Goal: Information Seeking & Learning: Learn about a topic

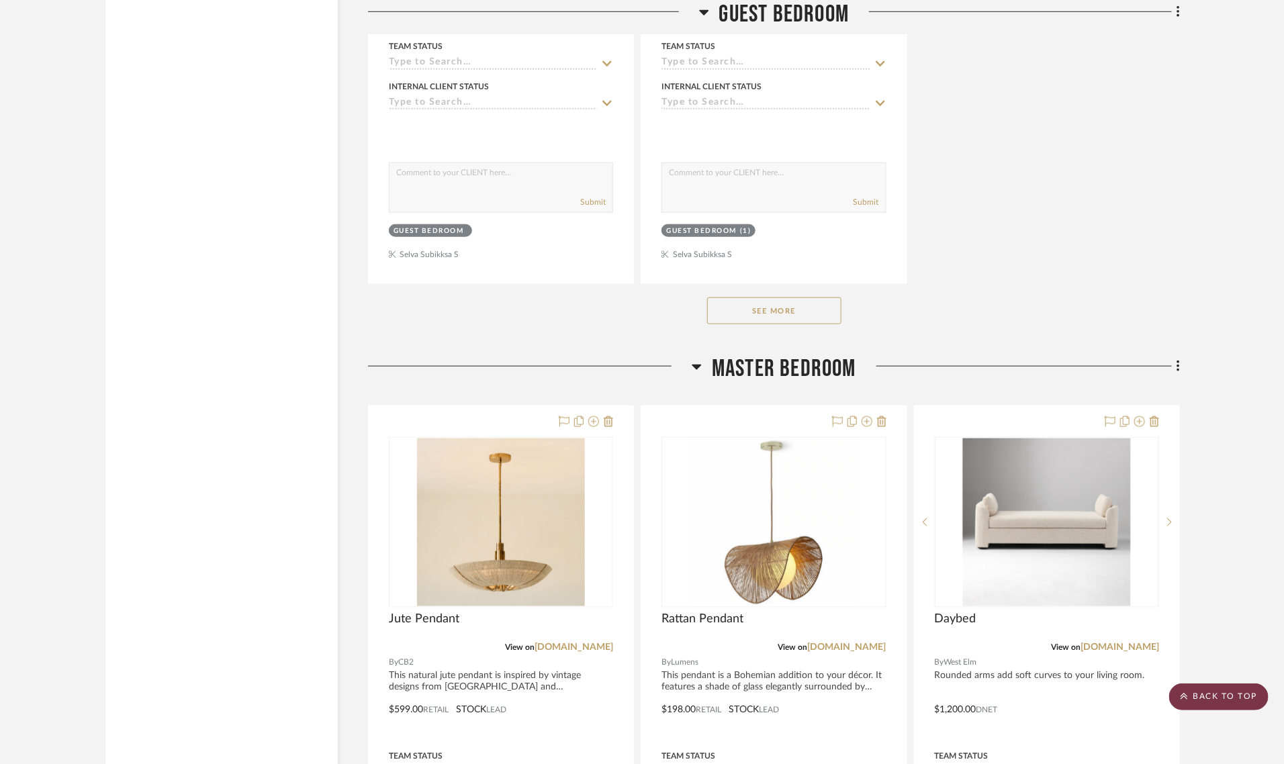
click at [1207, 685] on scroll-to-top-button "BACK TO TOP" at bounding box center [1218, 697] width 99 height 27
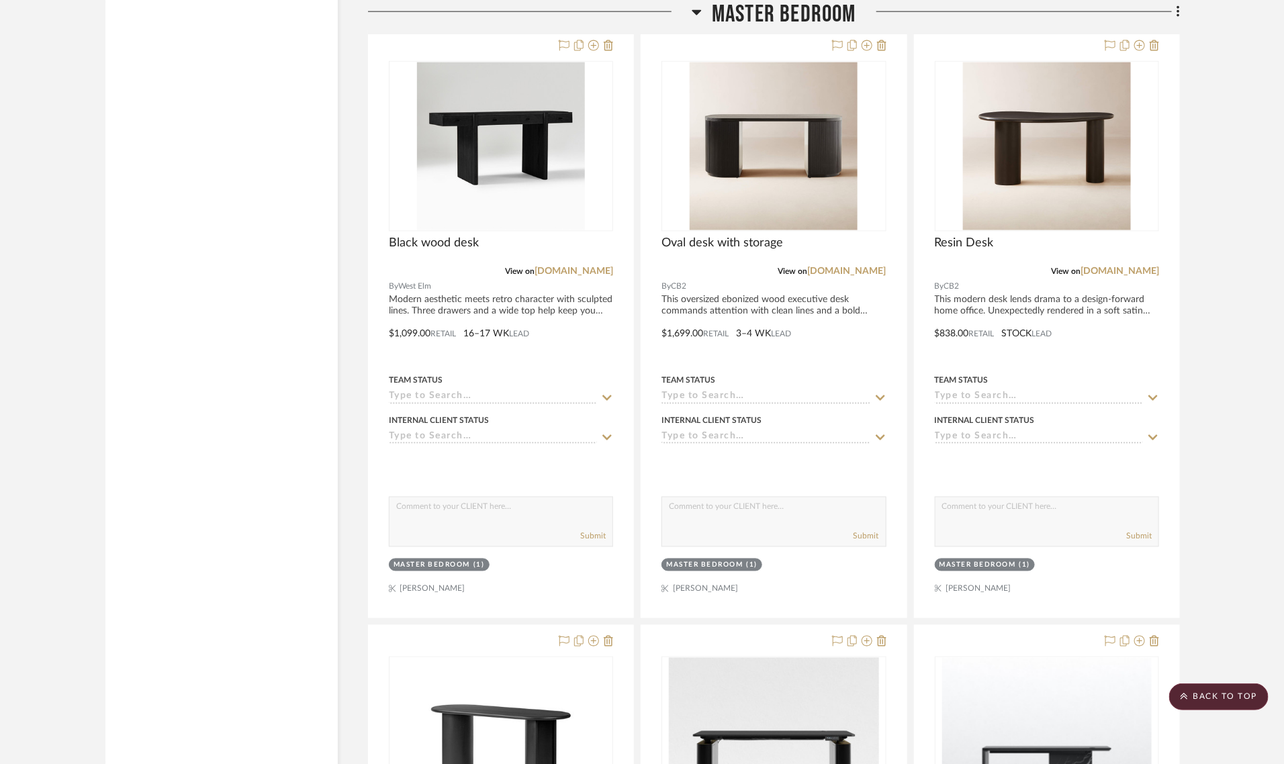
scroll to position [5875, 0]
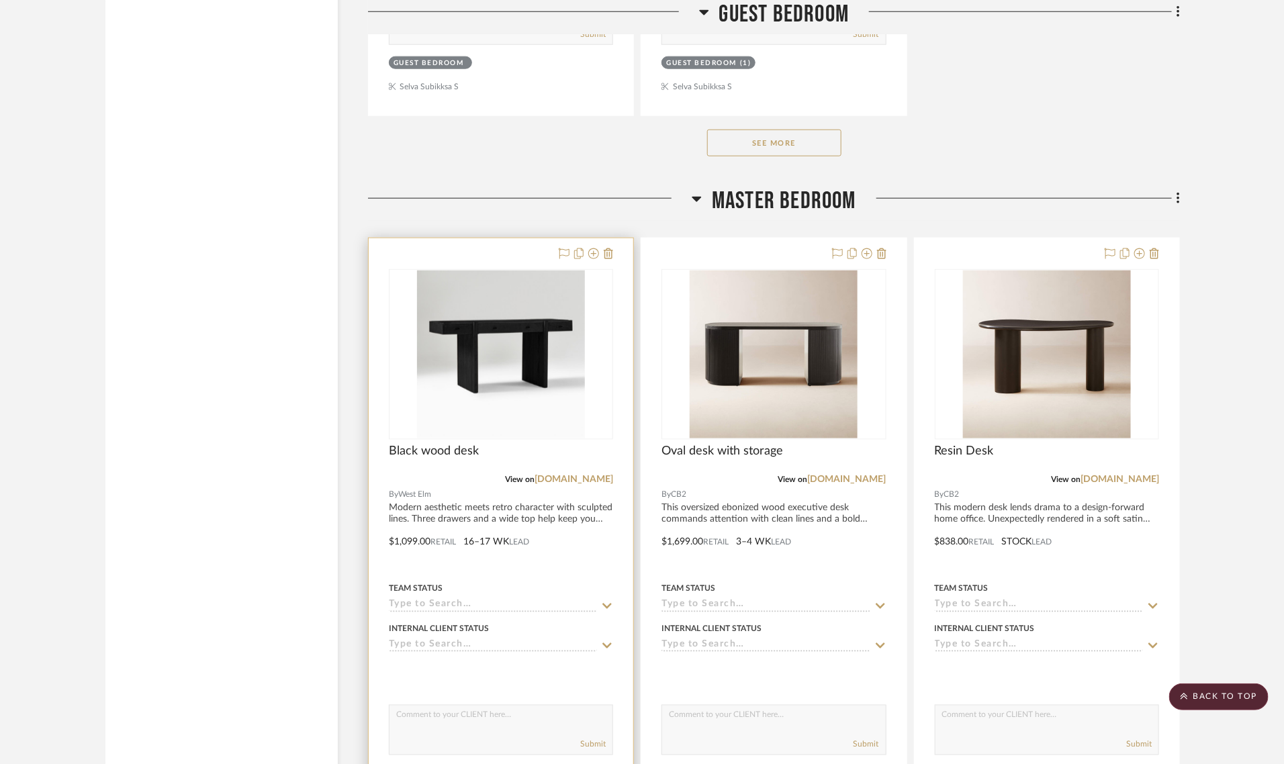
click at [506, 316] on img "0" at bounding box center [501, 355] width 168 height 168
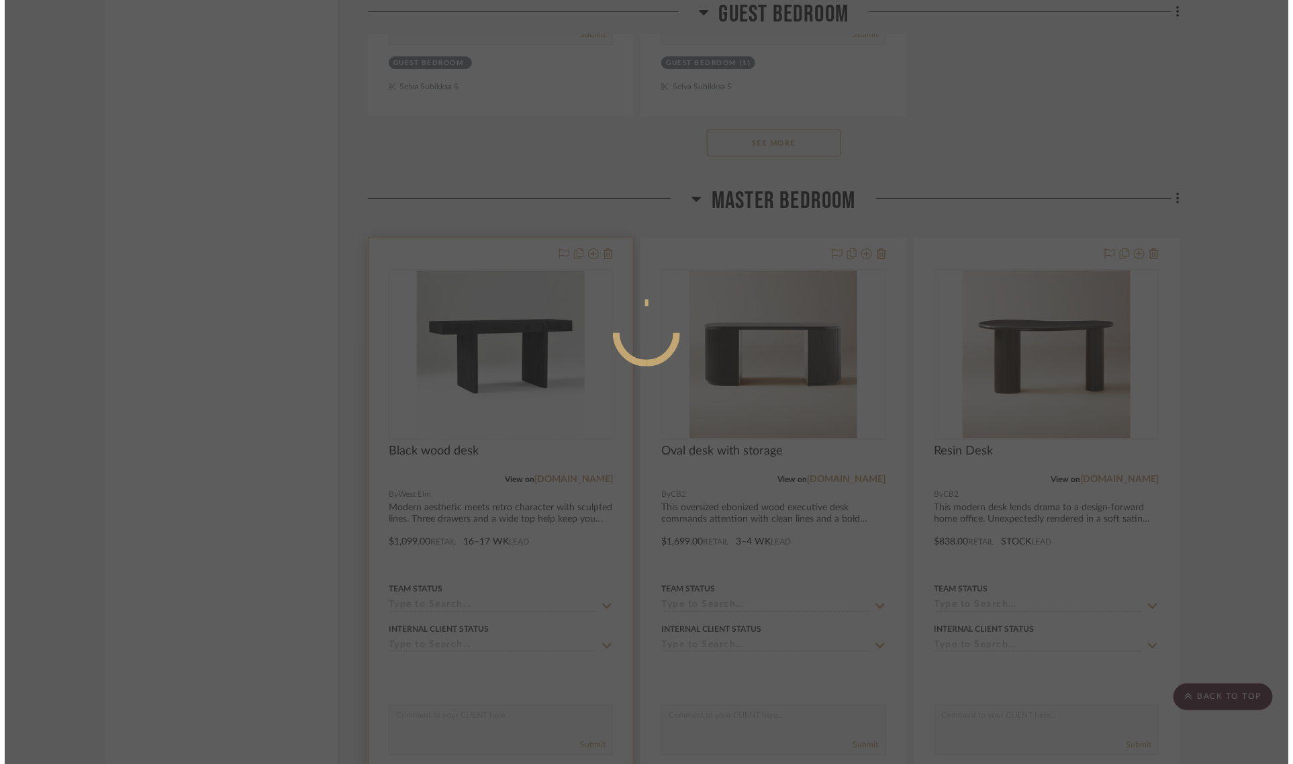
scroll to position [0, 0]
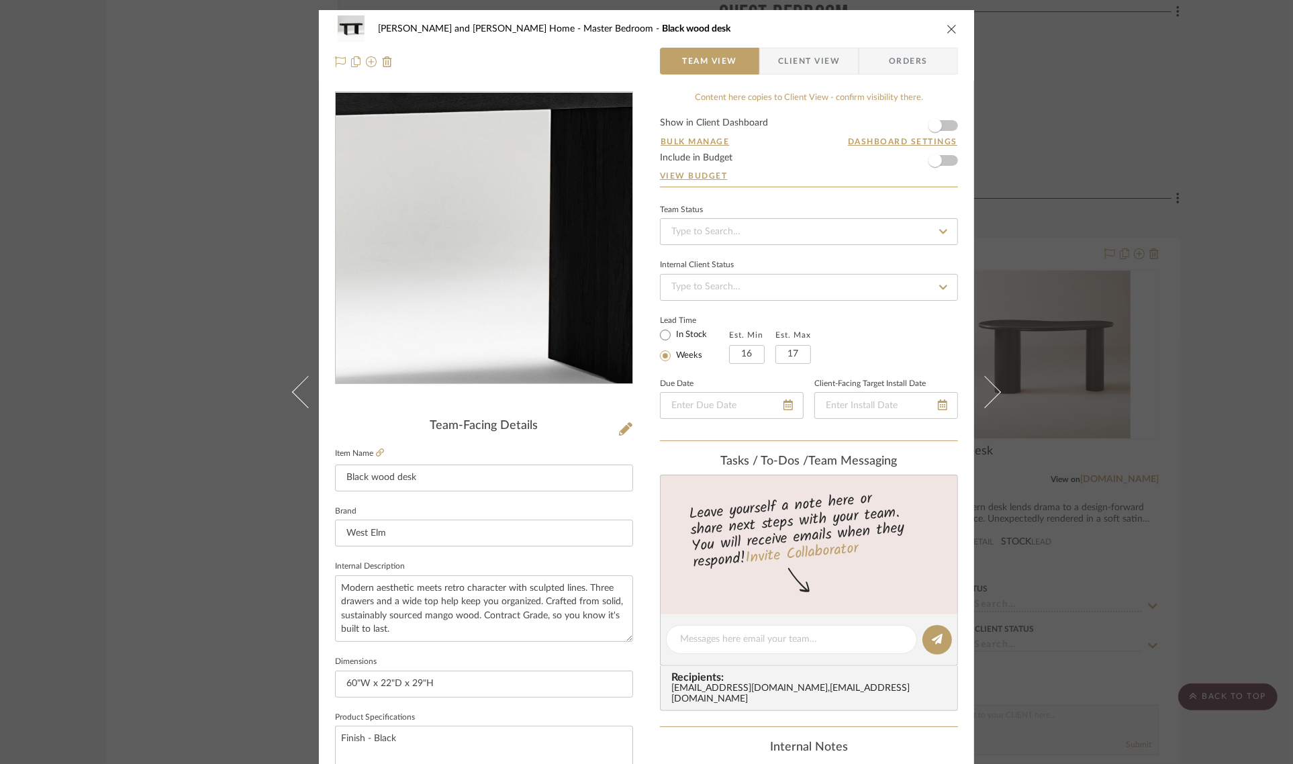
click at [495, 244] on img "0" at bounding box center [483, 238] width 291 height 291
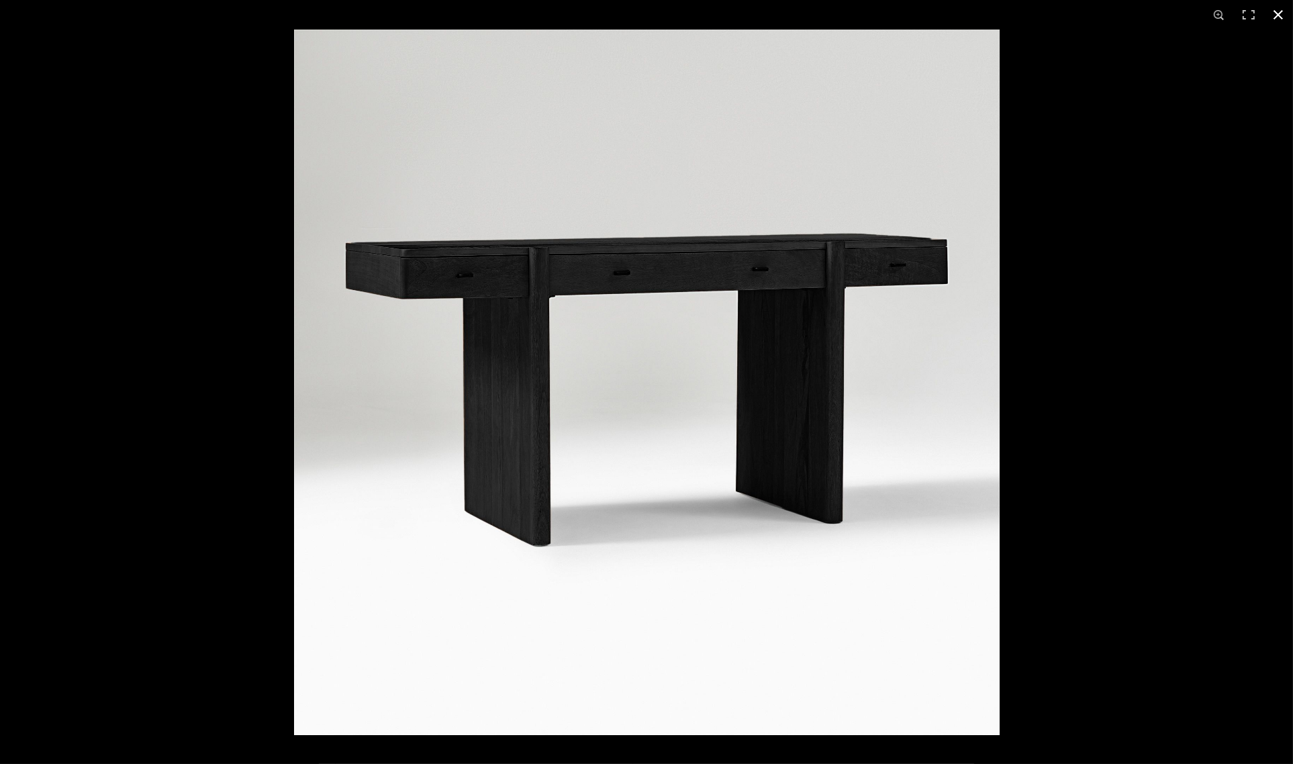
click at [1279, 17] on button at bounding box center [1279, 15] width 30 height 30
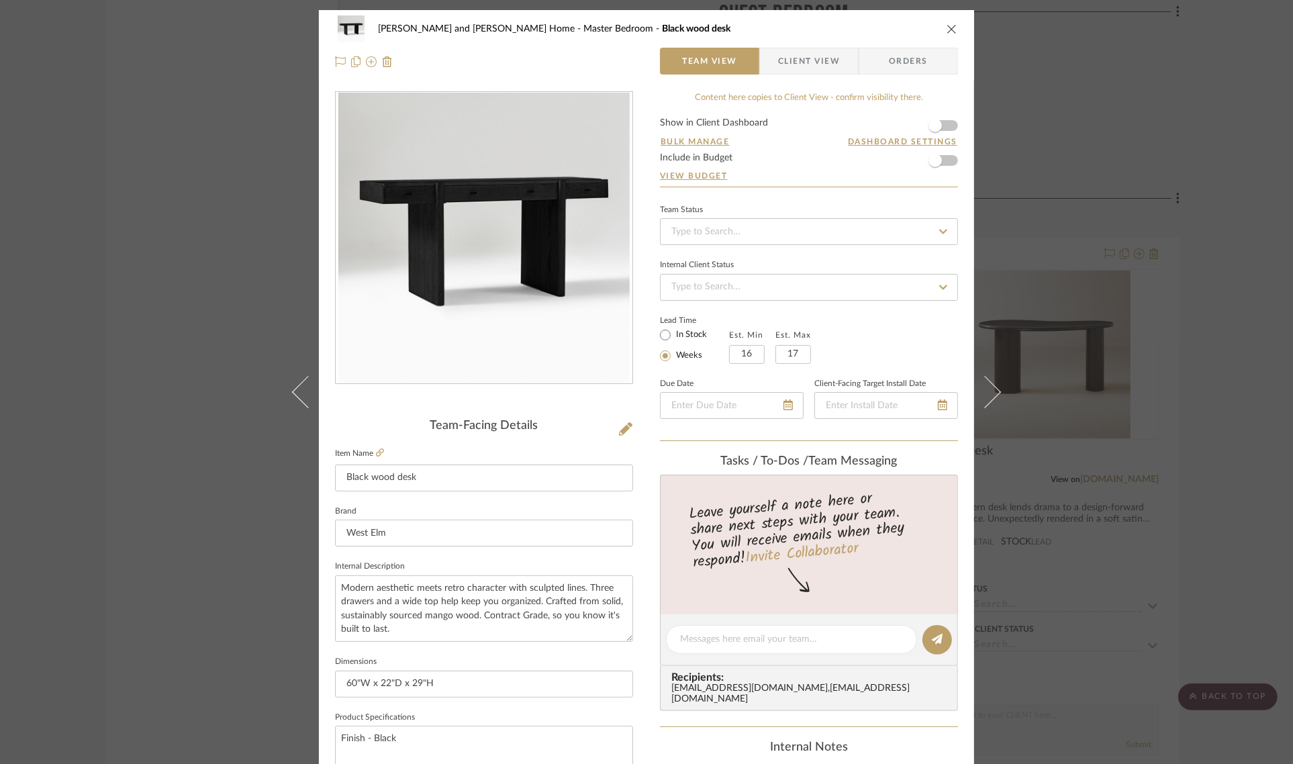
click at [1254, 299] on div "[PERSON_NAME] and [PERSON_NAME] Home Master Bedroom Black wood desk Team View C…" at bounding box center [646, 382] width 1293 height 764
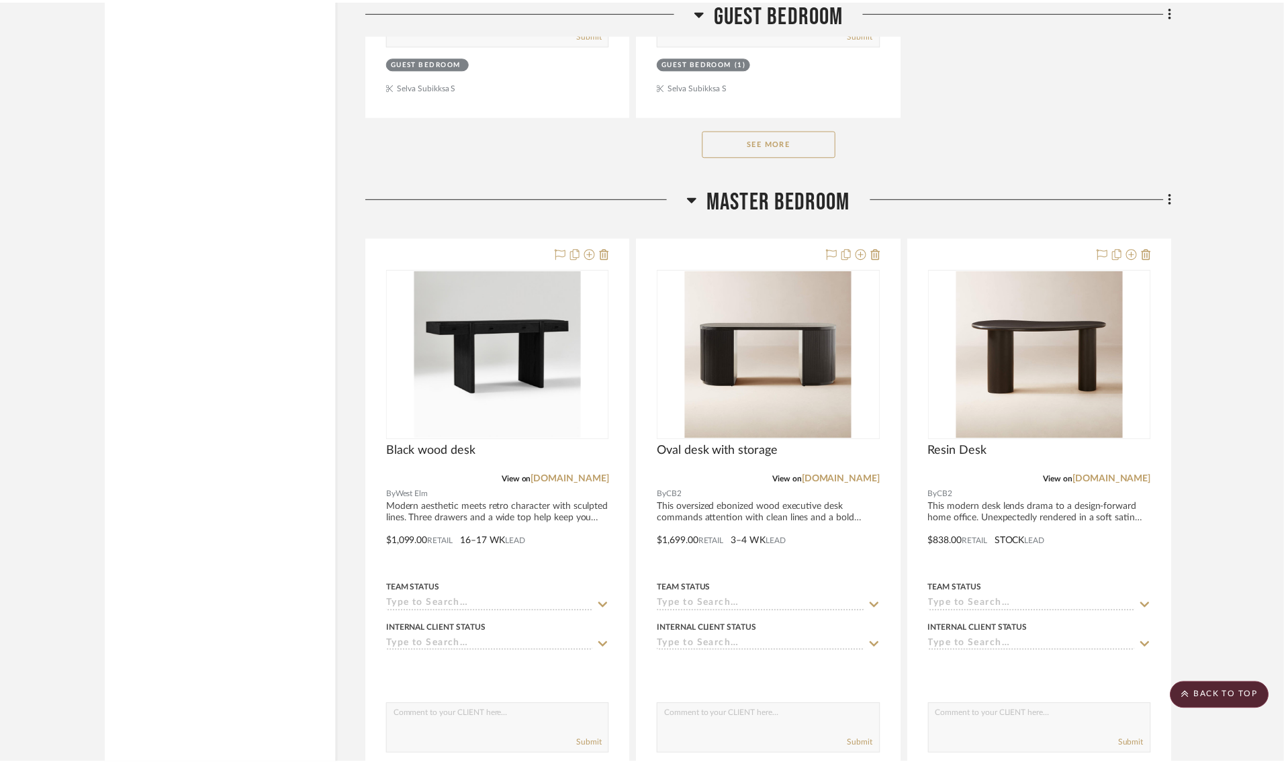
scroll to position [5875, 0]
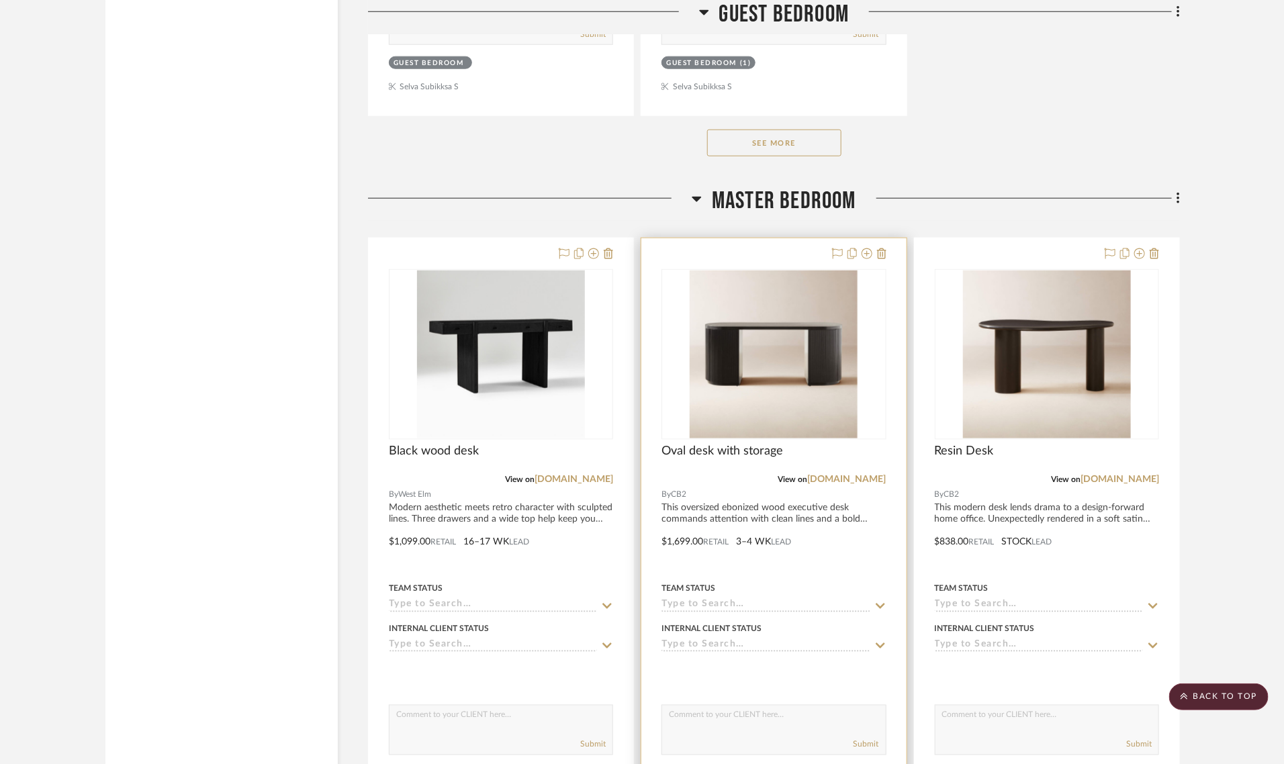
click at [727, 314] on img "0" at bounding box center [774, 355] width 168 height 168
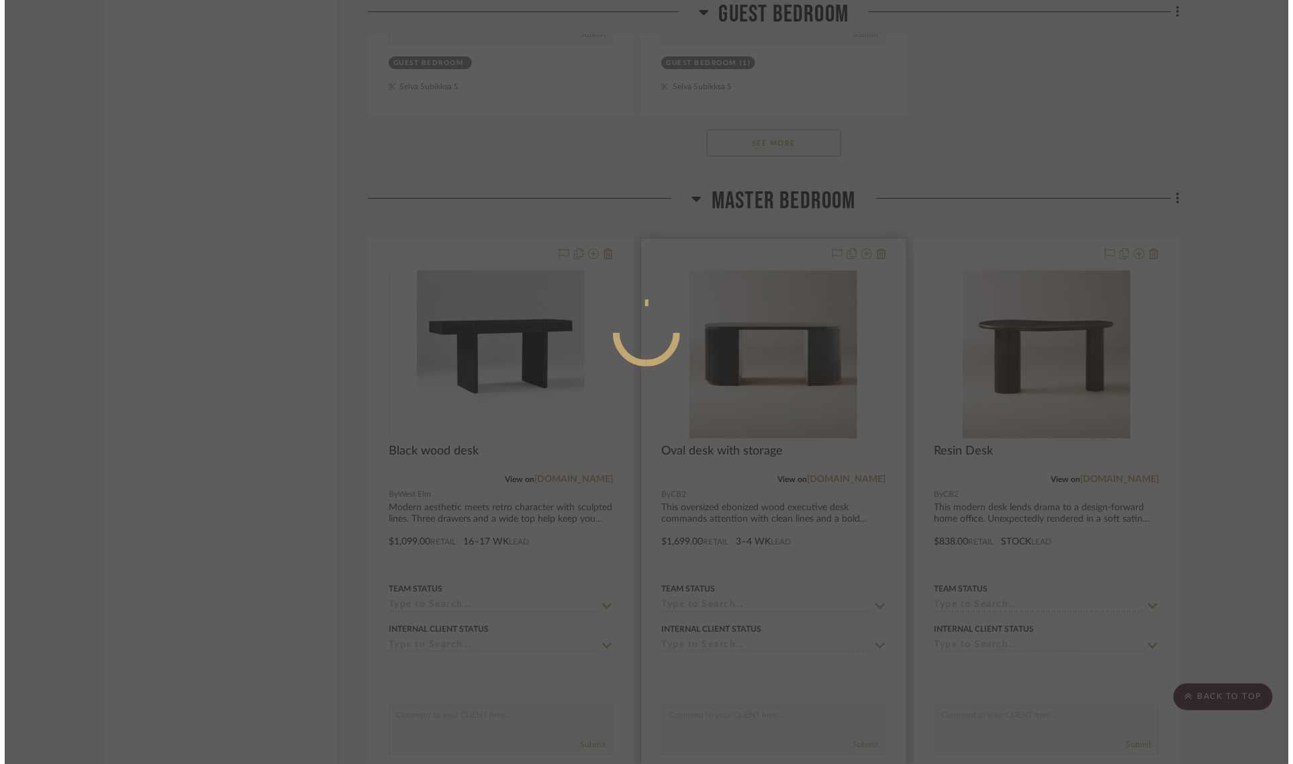
scroll to position [0, 0]
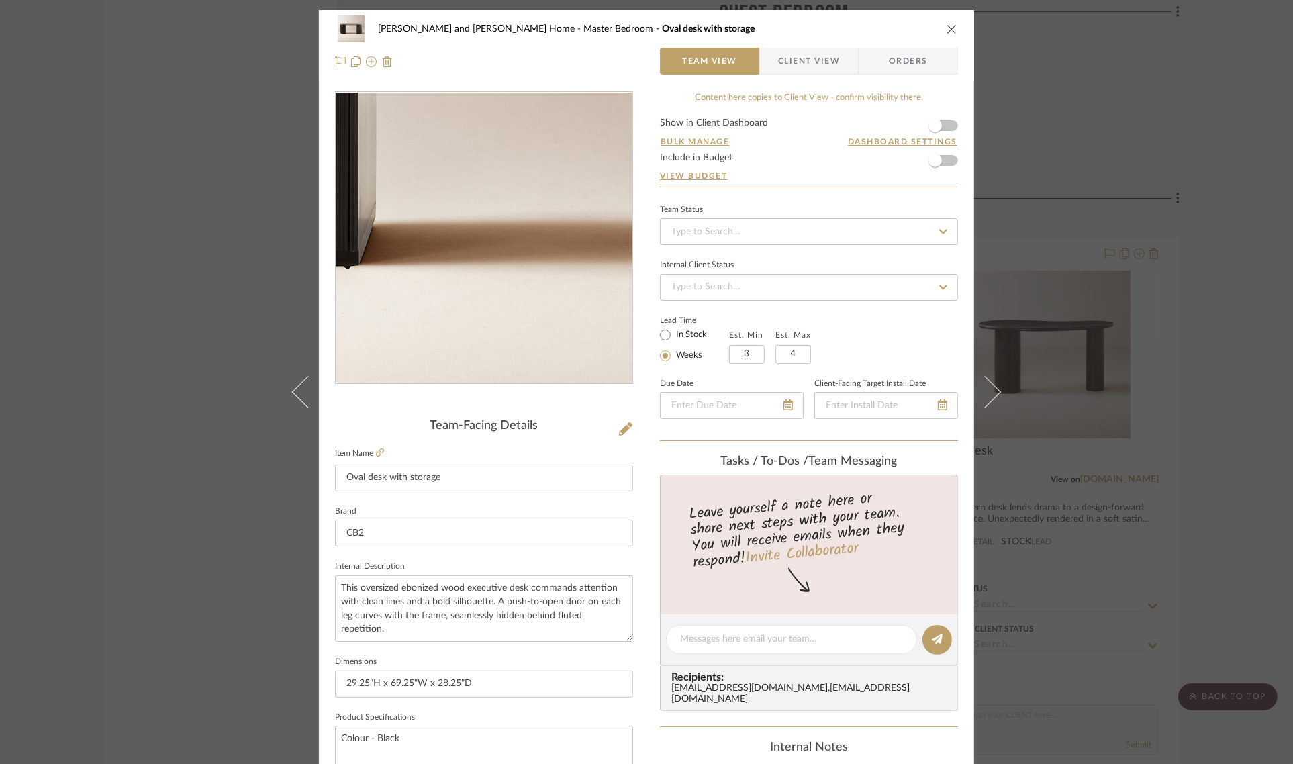
click at [462, 284] on img "0" at bounding box center [483, 238] width 291 height 291
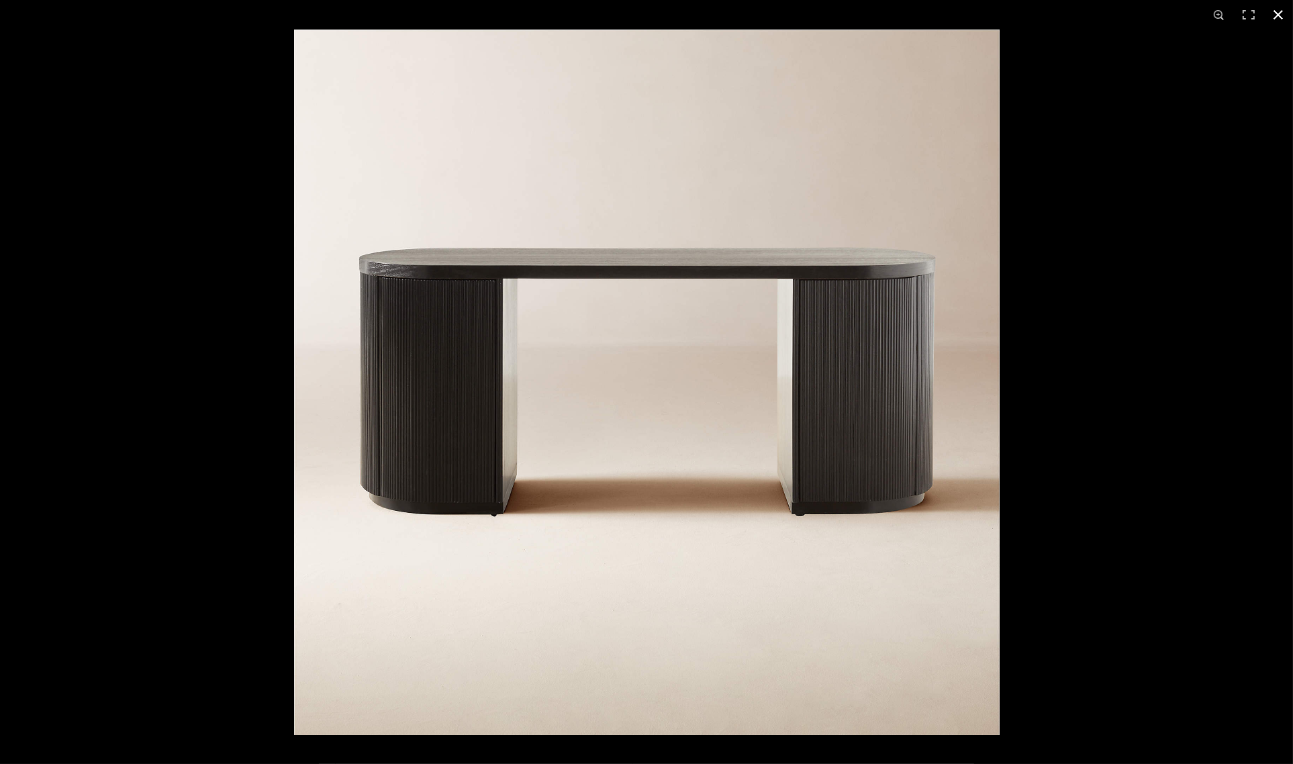
click at [1274, 13] on button at bounding box center [1279, 15] width 30 height 30
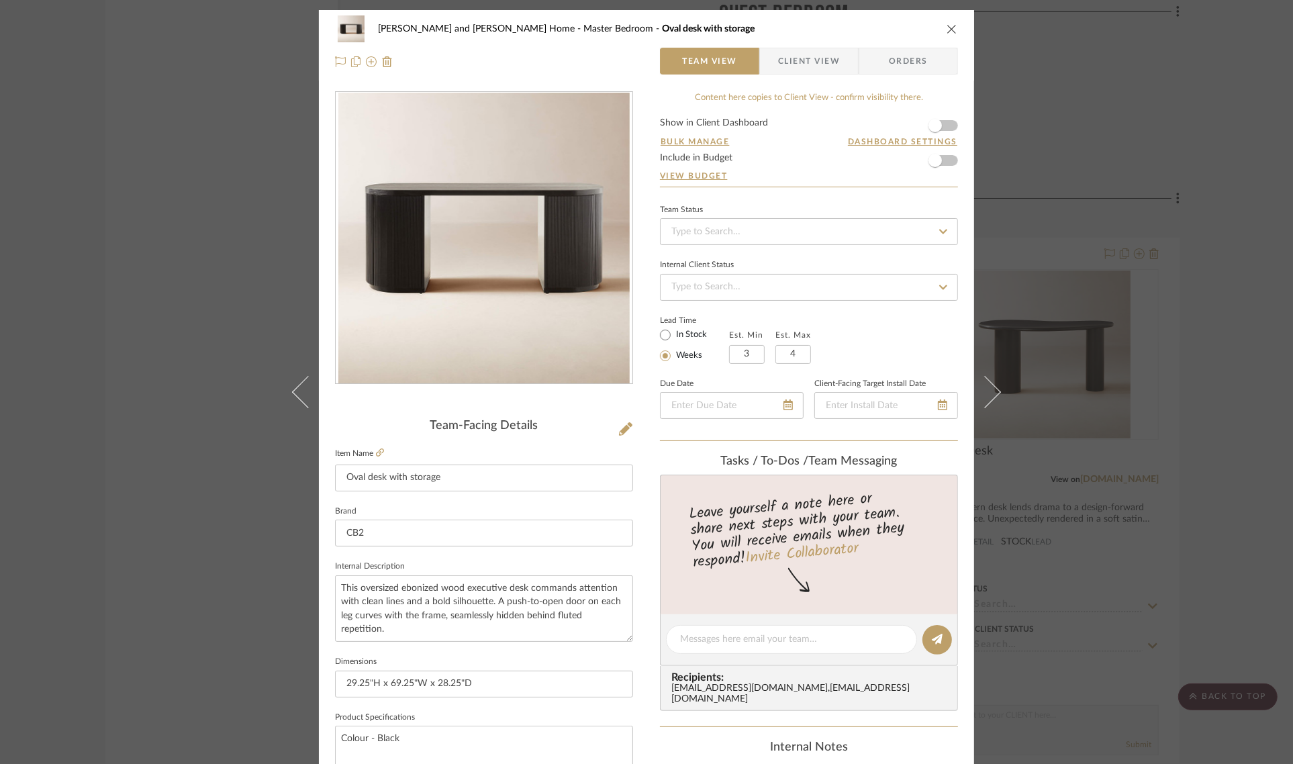
click at [1243, 365] on div "[PERSON_NAME] and [PERSON_NAME] Home Master Bedroom Oval desk with storage Team…" at bounding box center [646, 382] width 1293 height 764
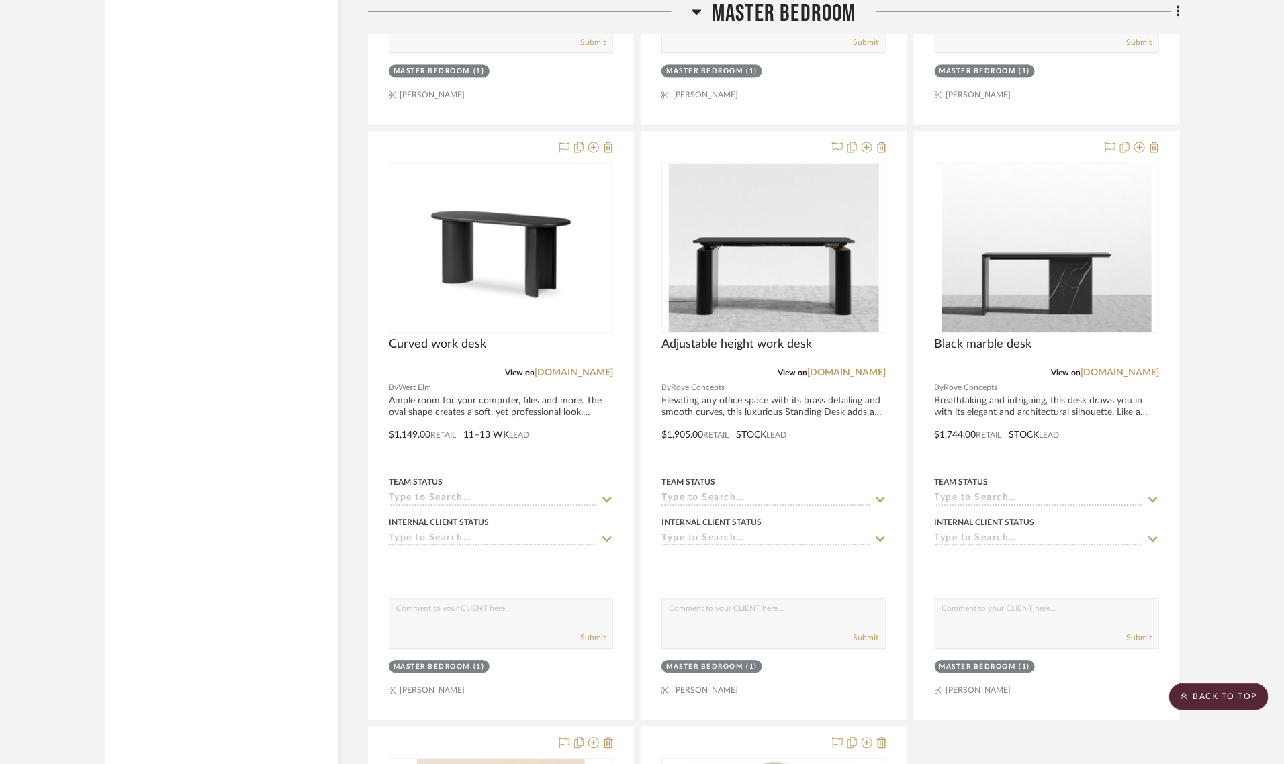
scroll to position [6547, 0]
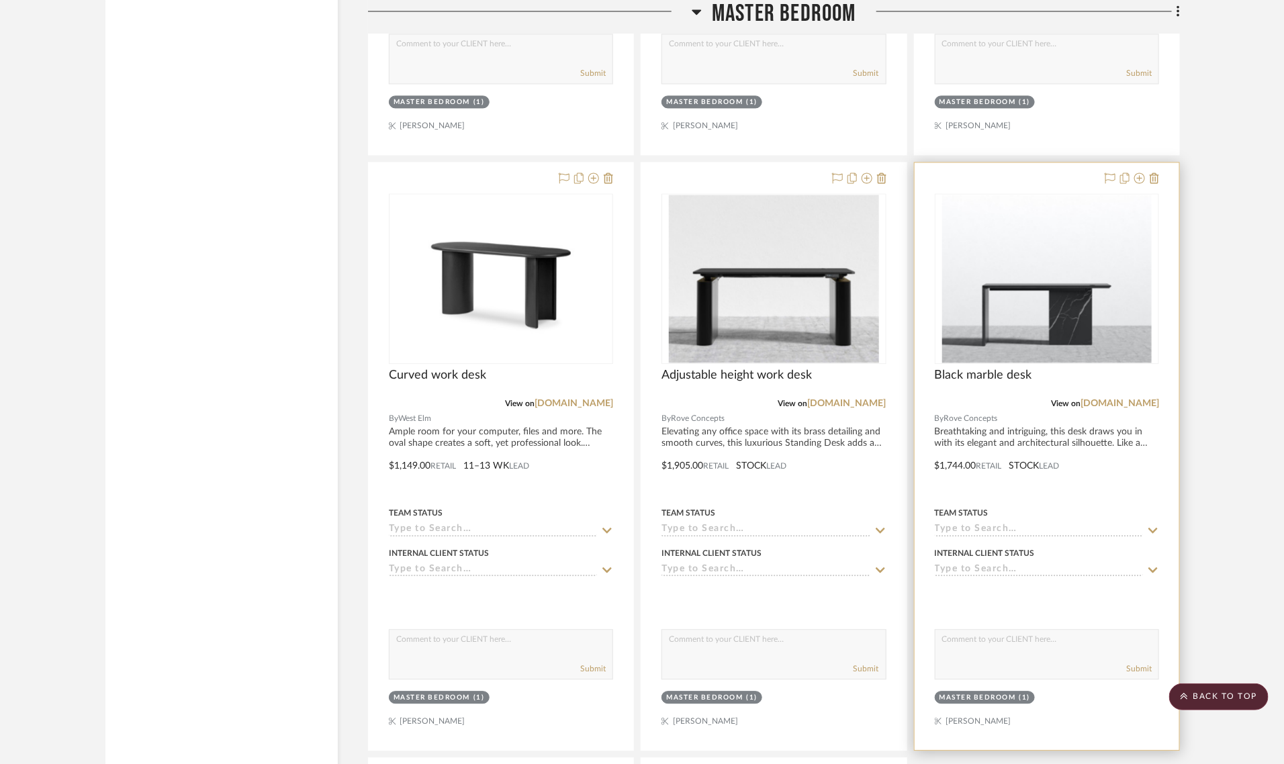
click at [992, 259] on img "0" at bounding box center [1047, 279] width 210 height 168
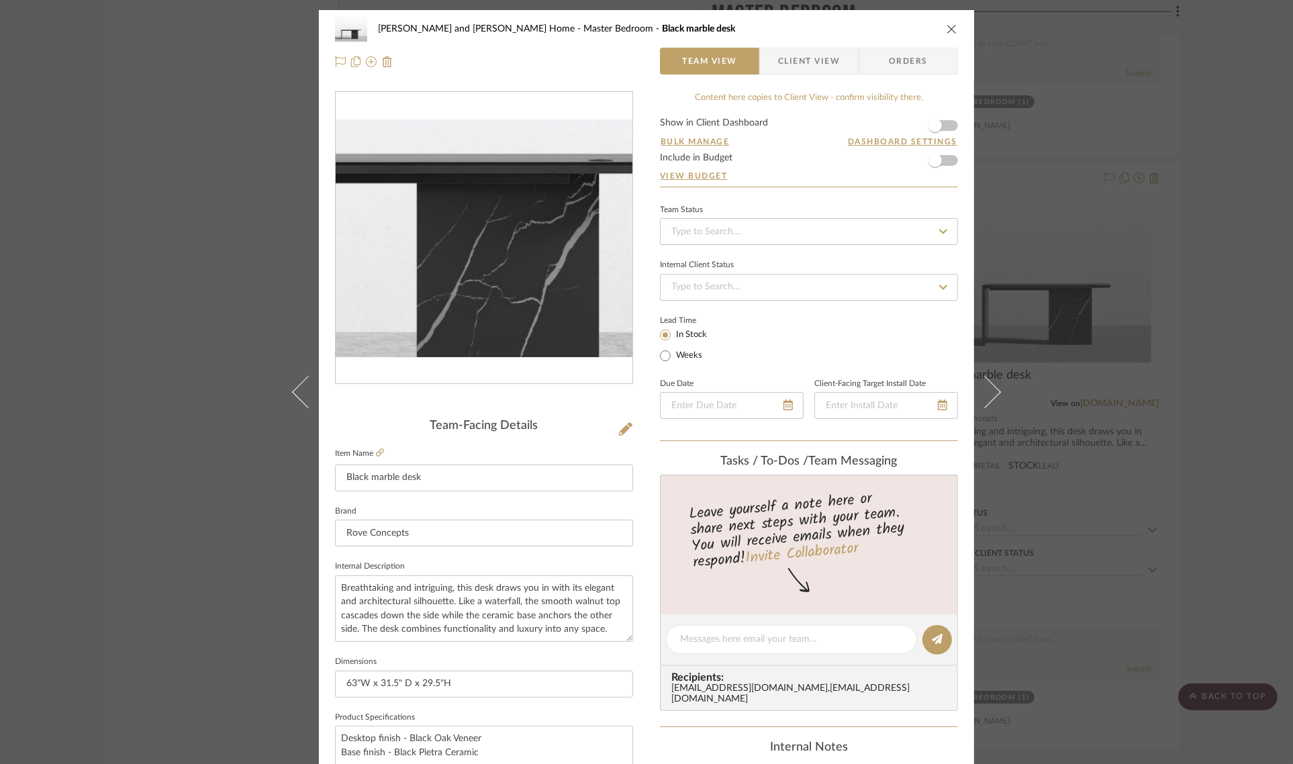
click at [505, 273] on img "0" at bounding box center [484, 239] width 297 height 238
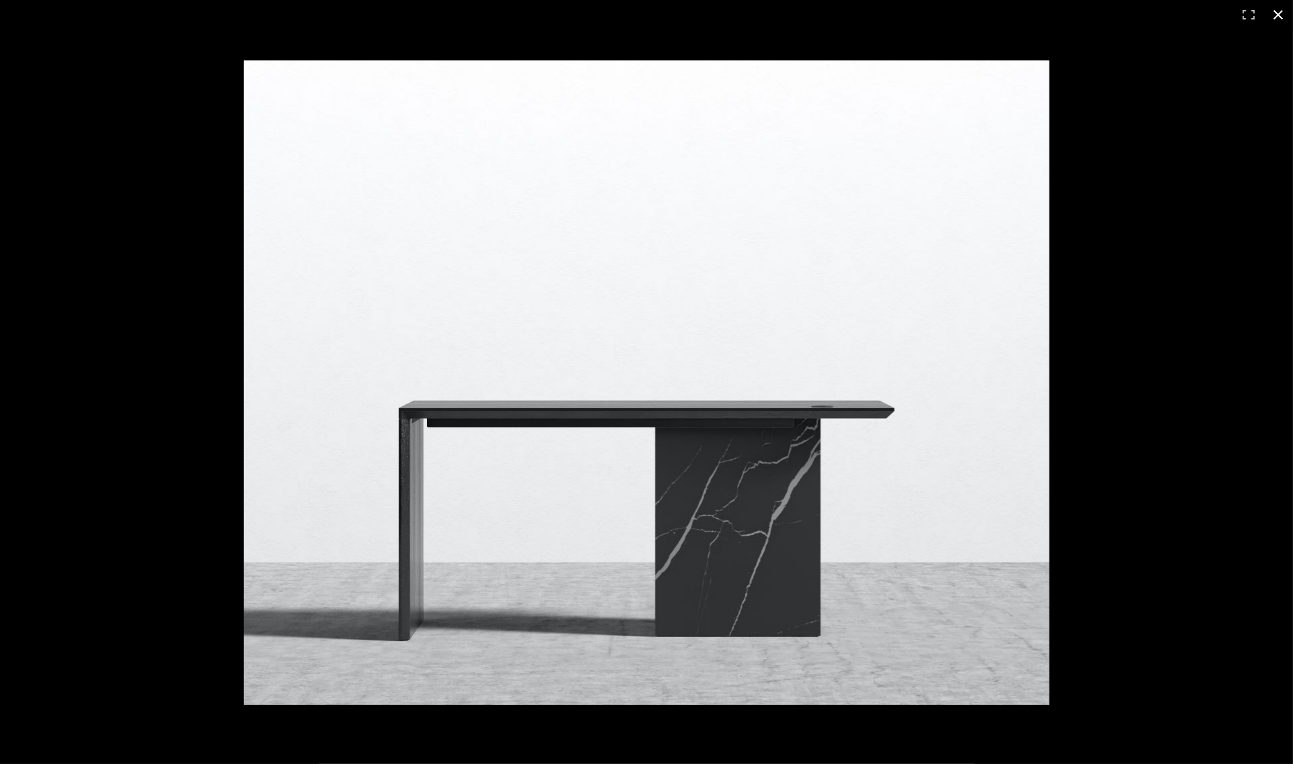
click at [1285, 14] on button at bounding box center [1279, 15] width 30 height 30
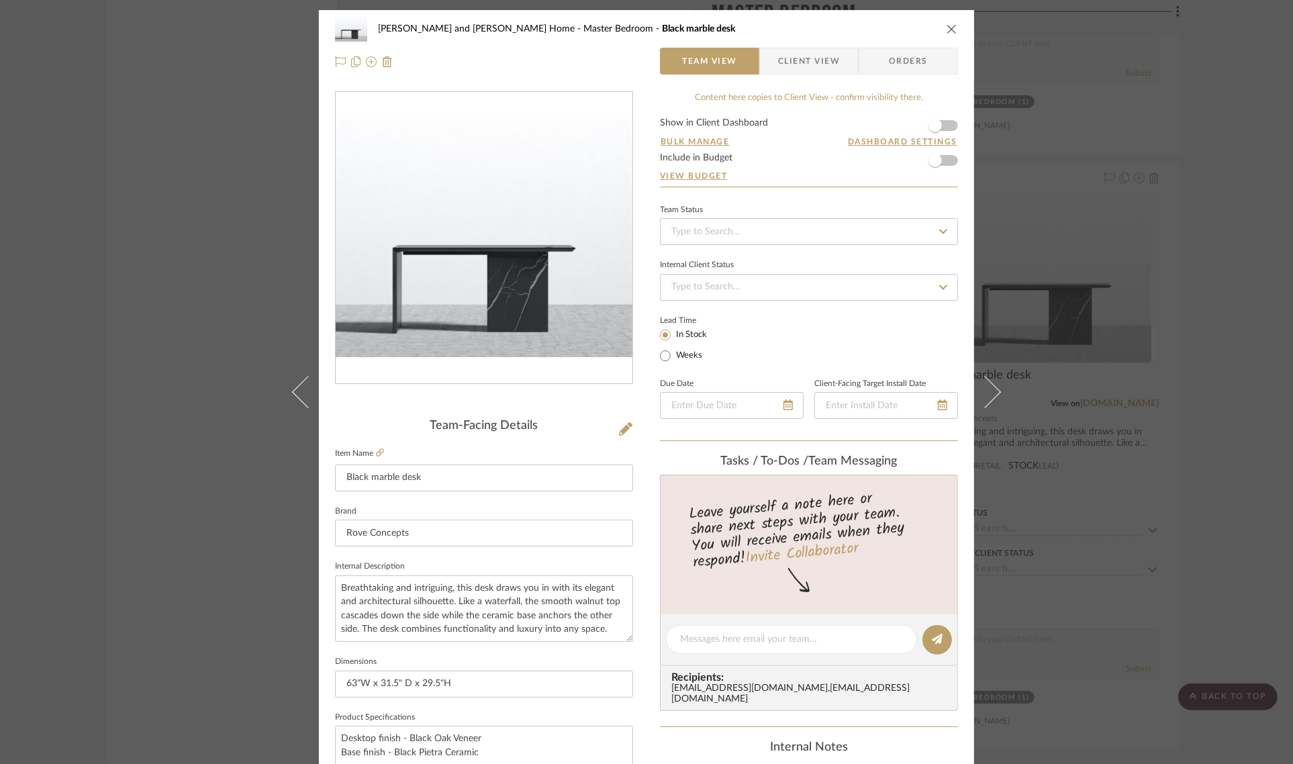
click at [1250, 306] on div "[PERSON_NAME] and [PERSON_NAME] Home Master Bedroom Black marble desk Team View…" at bounding box center [646, 382] width 1293 height 764
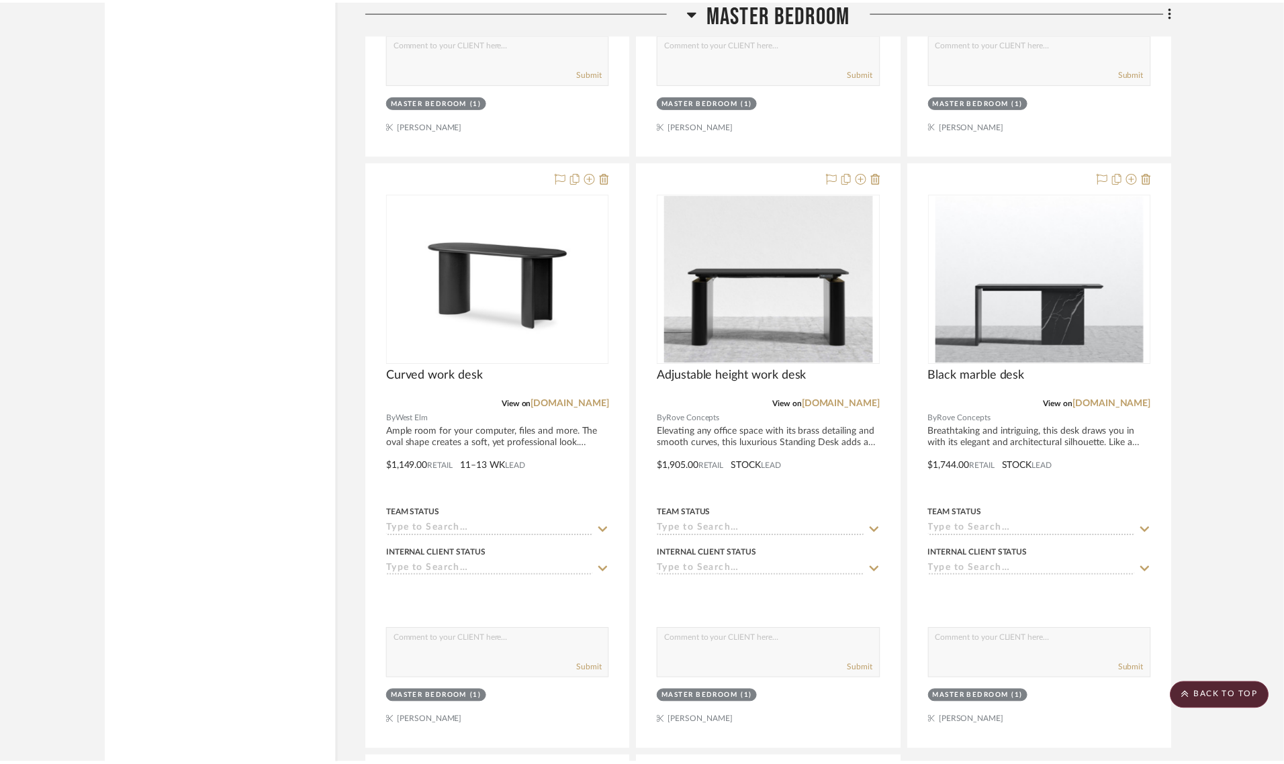
scroll to position [6547, 0]
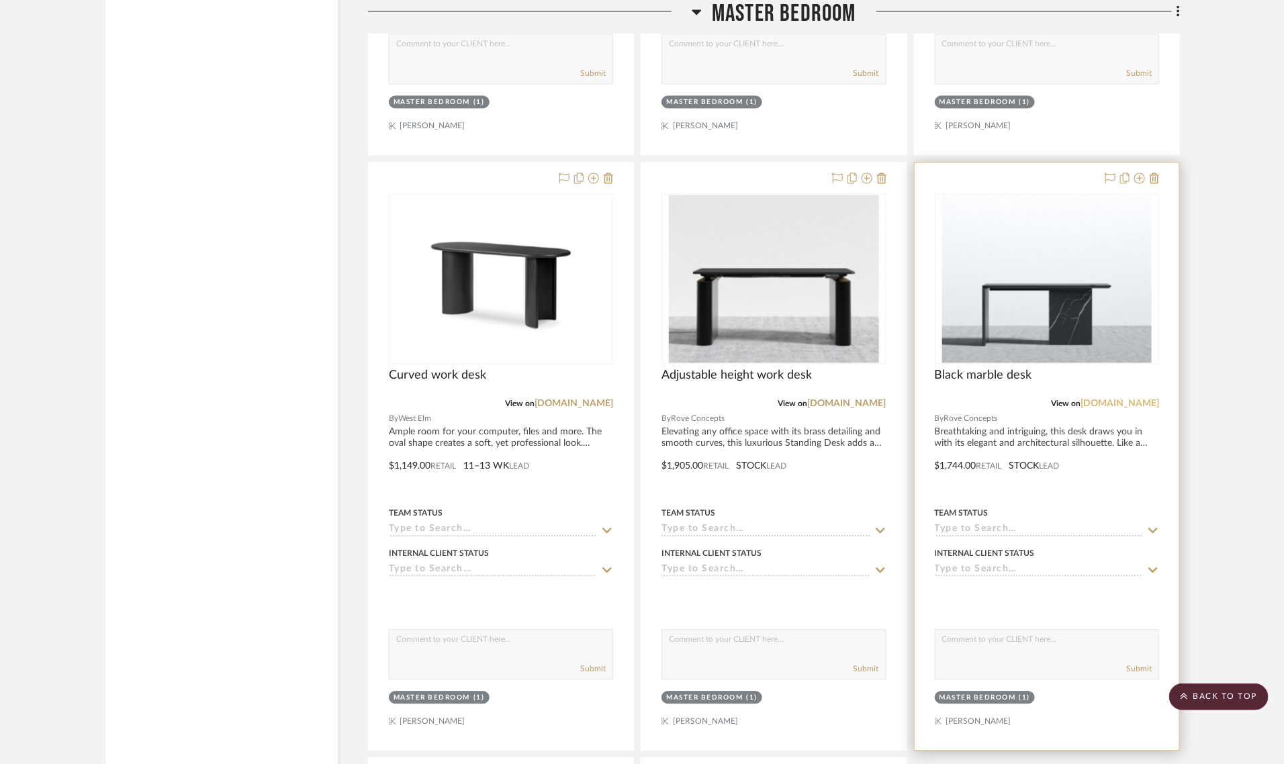
click at [1115, 399] on link "[DOMAIN_NAME]" at bounding box center [1119, 403] width 79 height 9
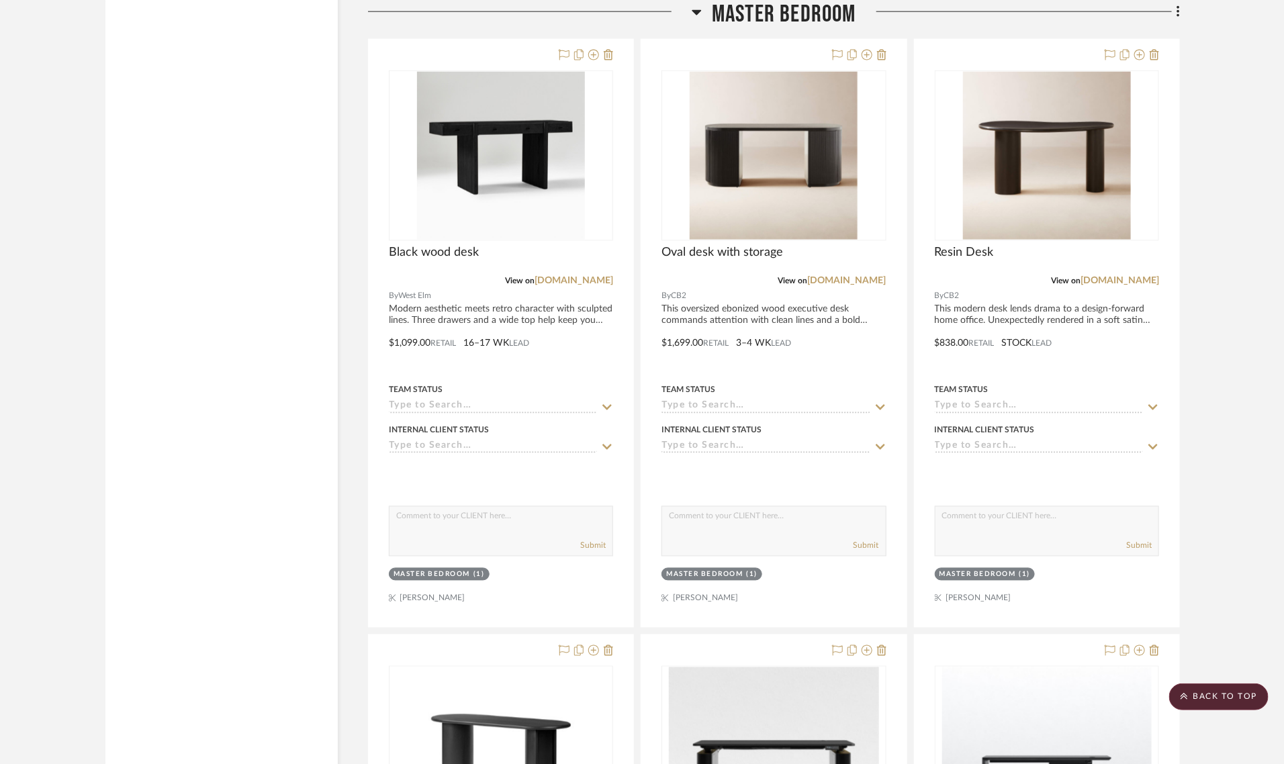
scroll to position [6043, 0]
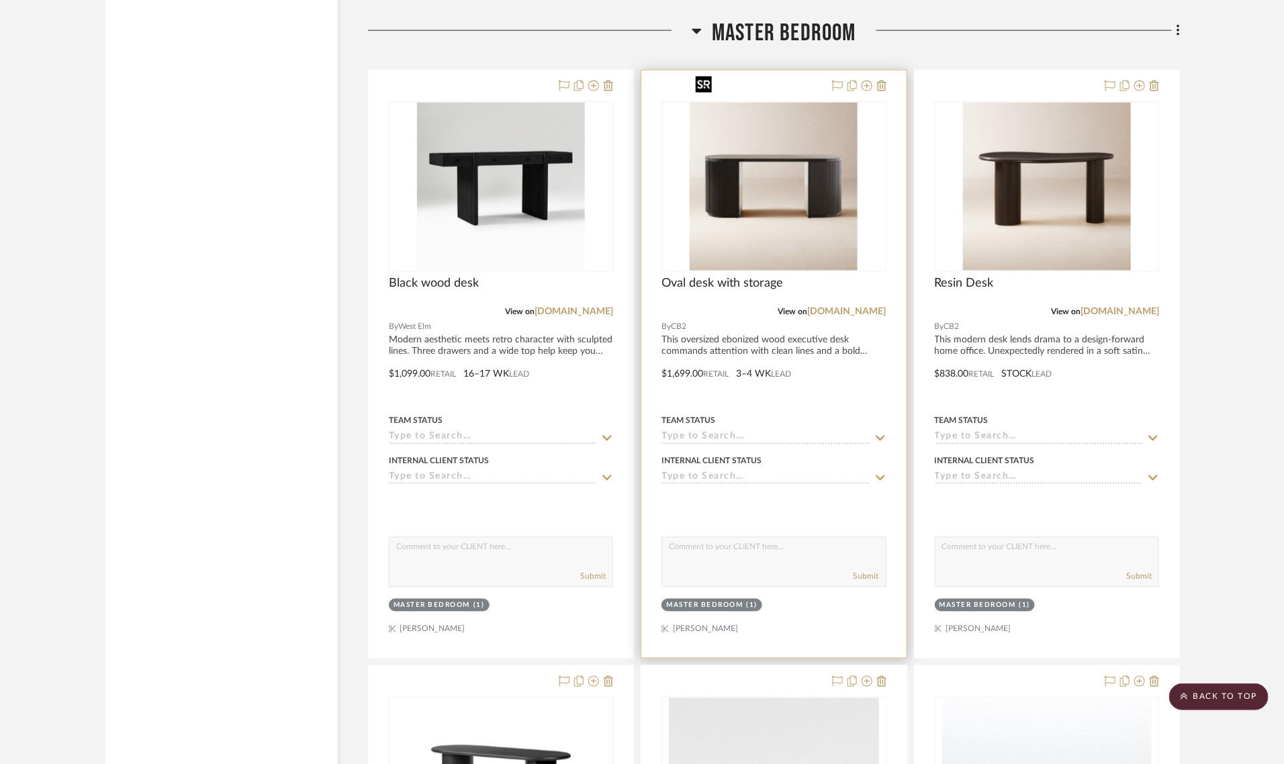
click at [741, 159] on img "0" at bounding box center [774, 187] width 168 height 168
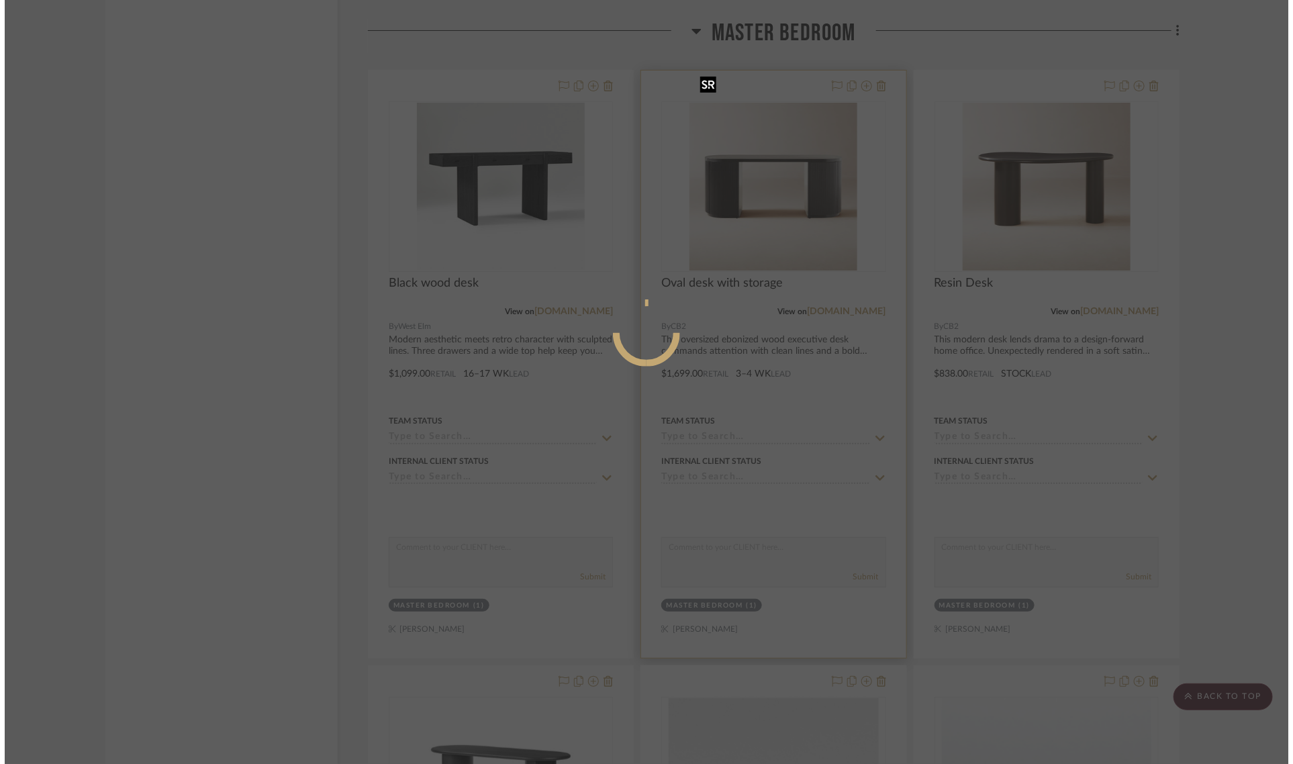
scroll to position [0, 0]
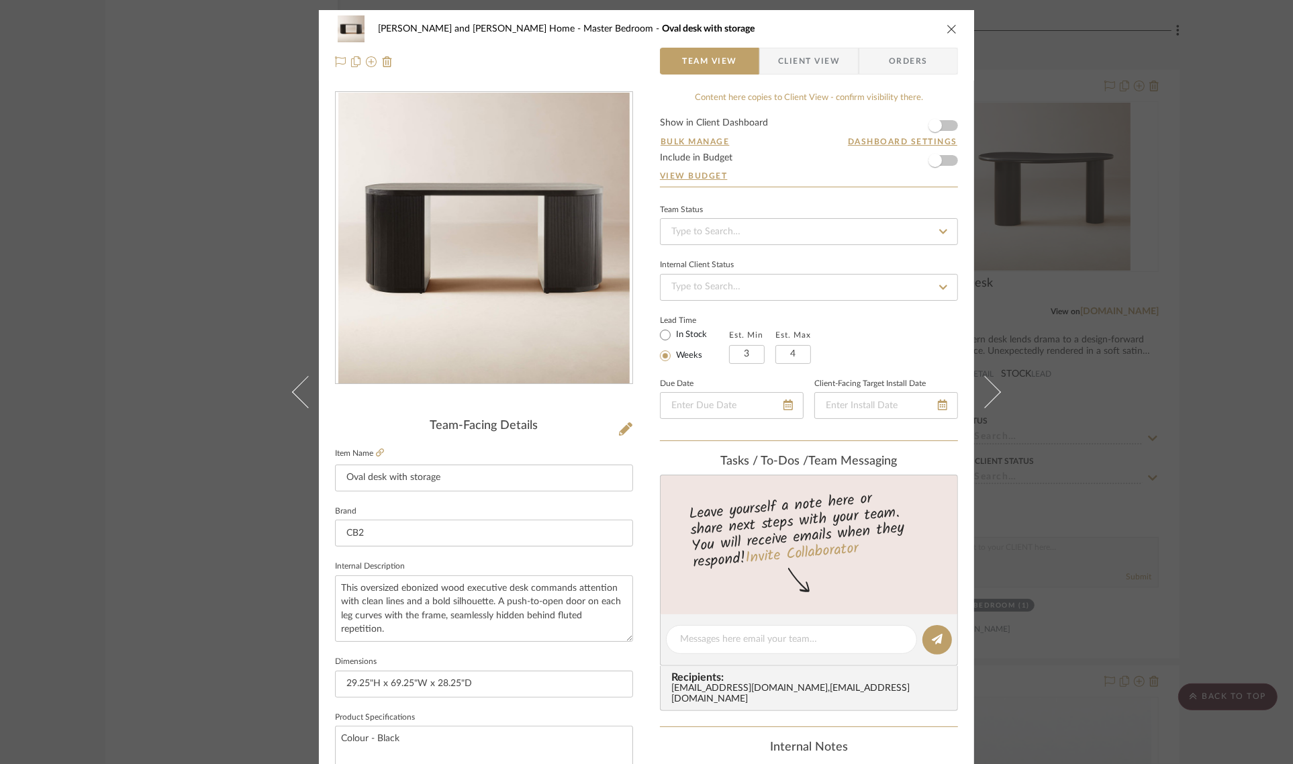
click at [947, 29] on icon "close" at bounding box center [952, 29] width 11 height 11
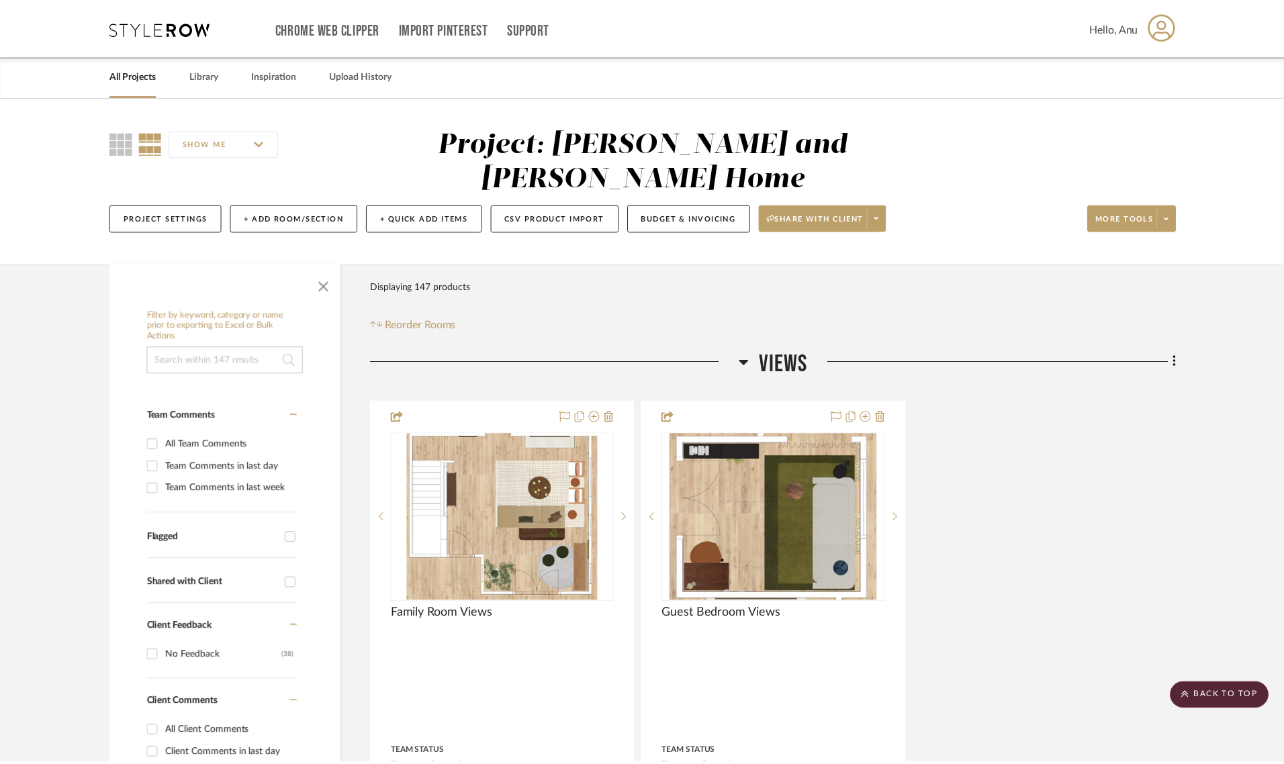
scroll to position [6043, 0]
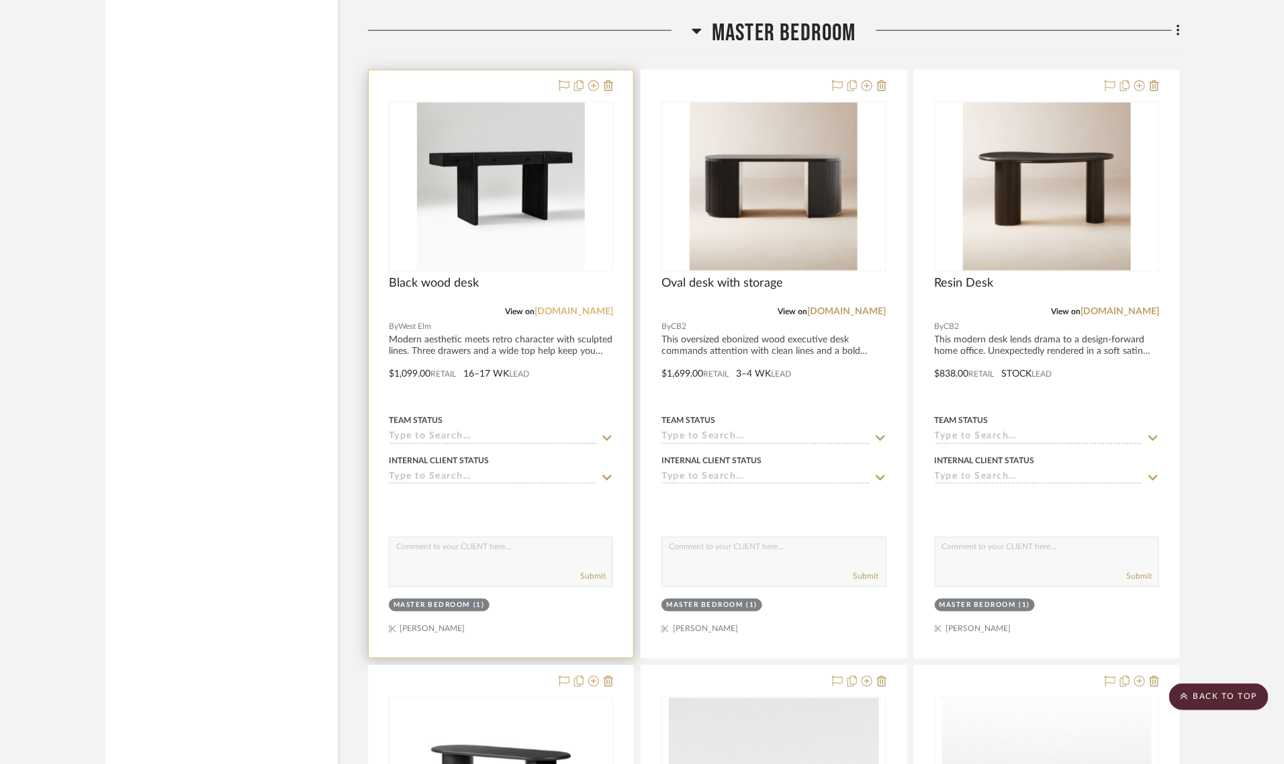
click at [594, 307] on link "[DOMAIN_NAME]" at bounding box center [573, 311] width 79 height 9
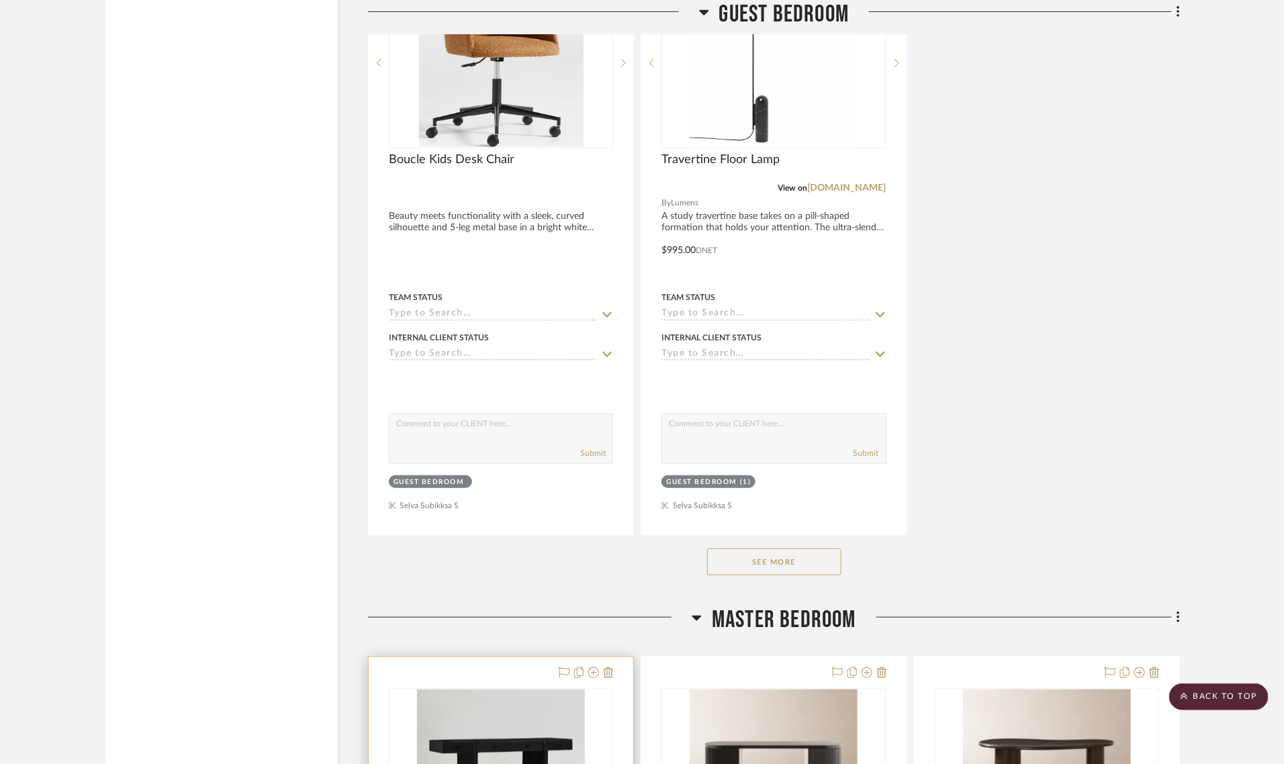
scroll to position [5456, 0]
click at [1217, 696] on scroll-to-top-button "BACK TO TOP" at bounding box center [1218, 697] width 99 height 27
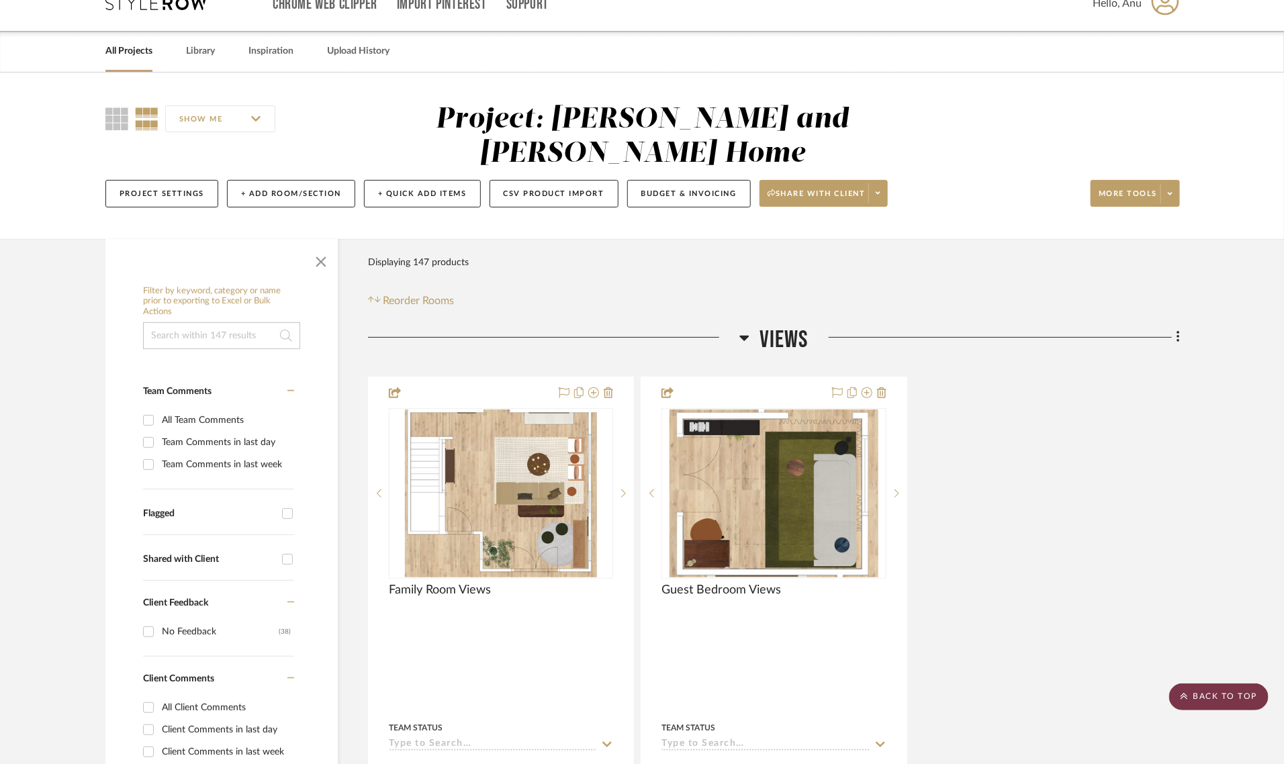
scroll to position [0, 0]
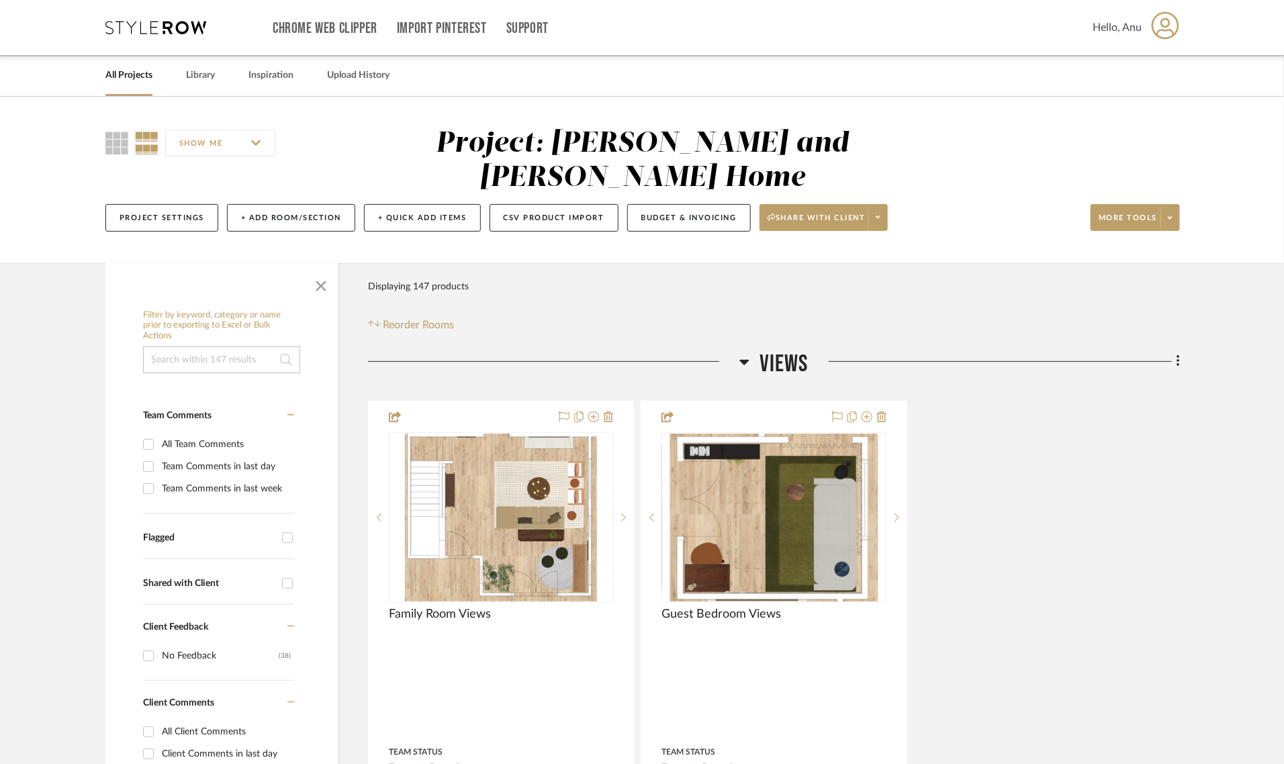
click at [121, 74] on link "All Projects" at bounding box center [128, 75] width 47 height 18
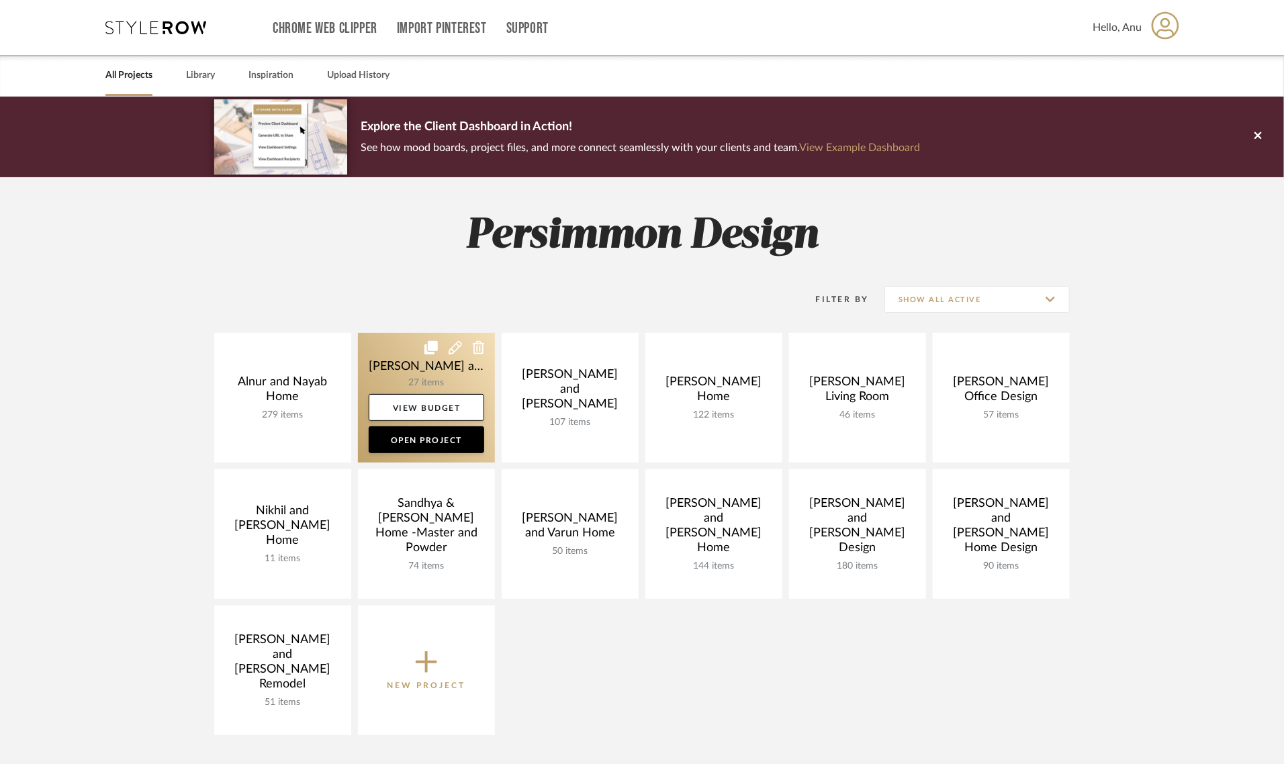
click at [406, 369] on link at bounding box center [426, 398] width 137 height 130
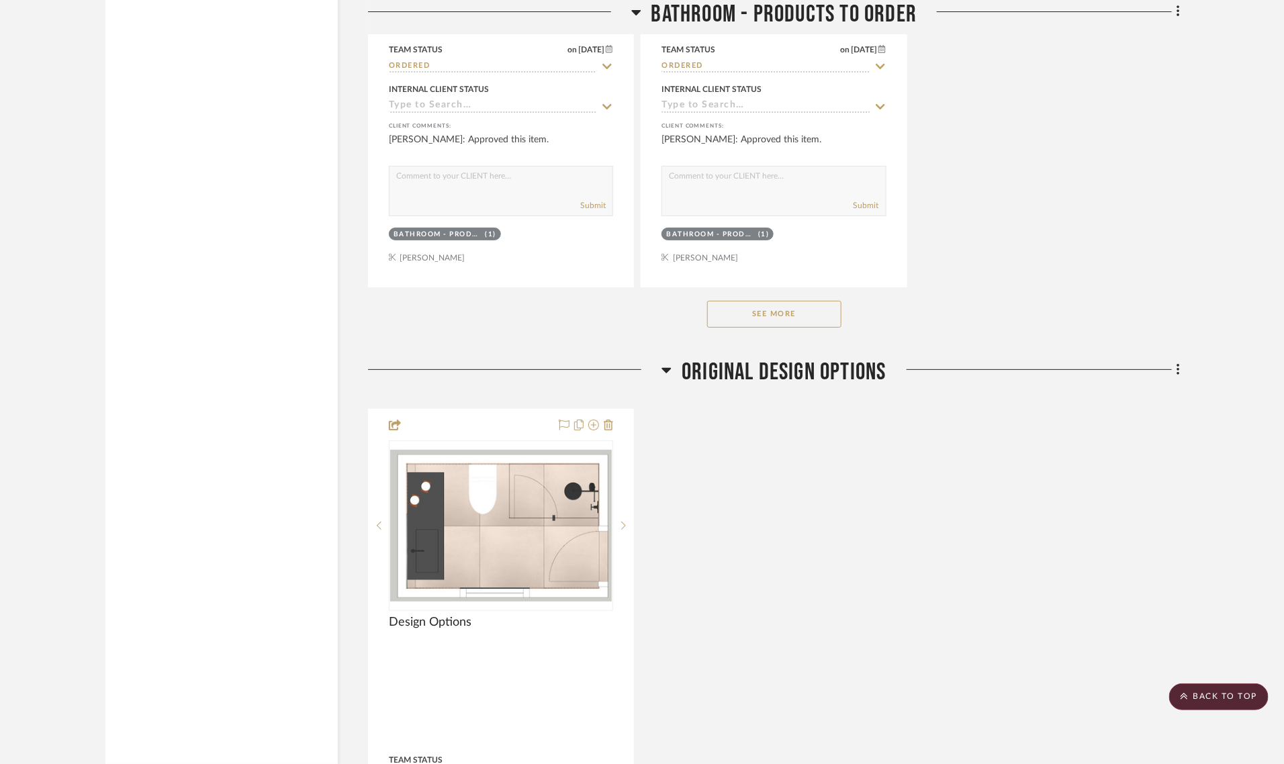
scroll to position [2602, 0]
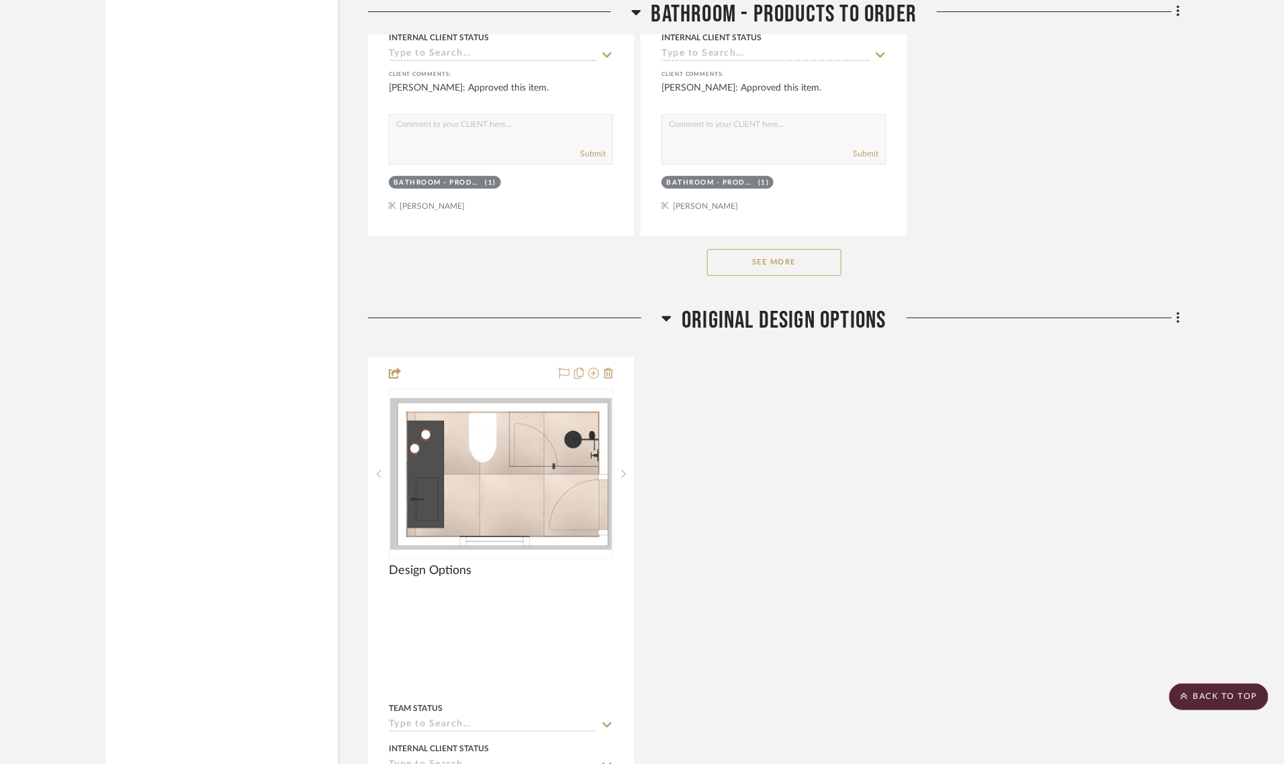
click at [784, 262] on button "See More" at bounding box center [774, 262] width 134 height 27
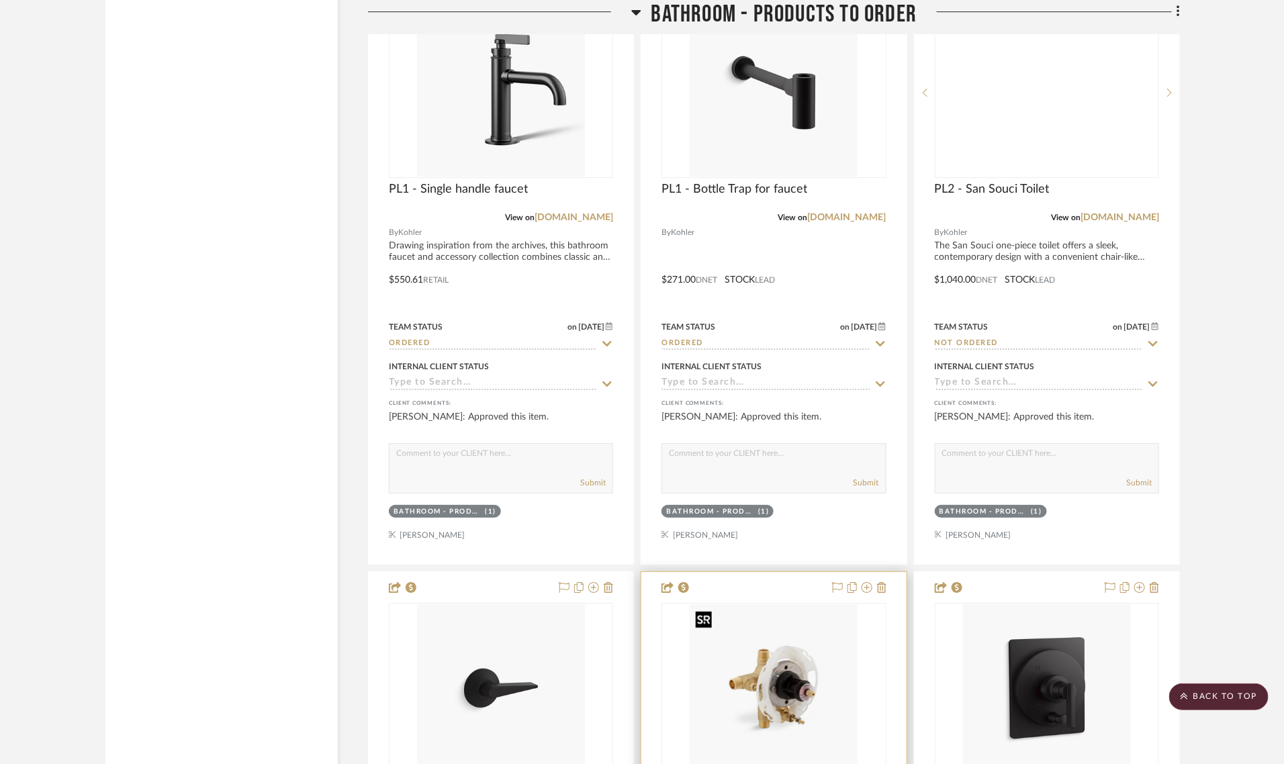
scroll to position [2098, 0]
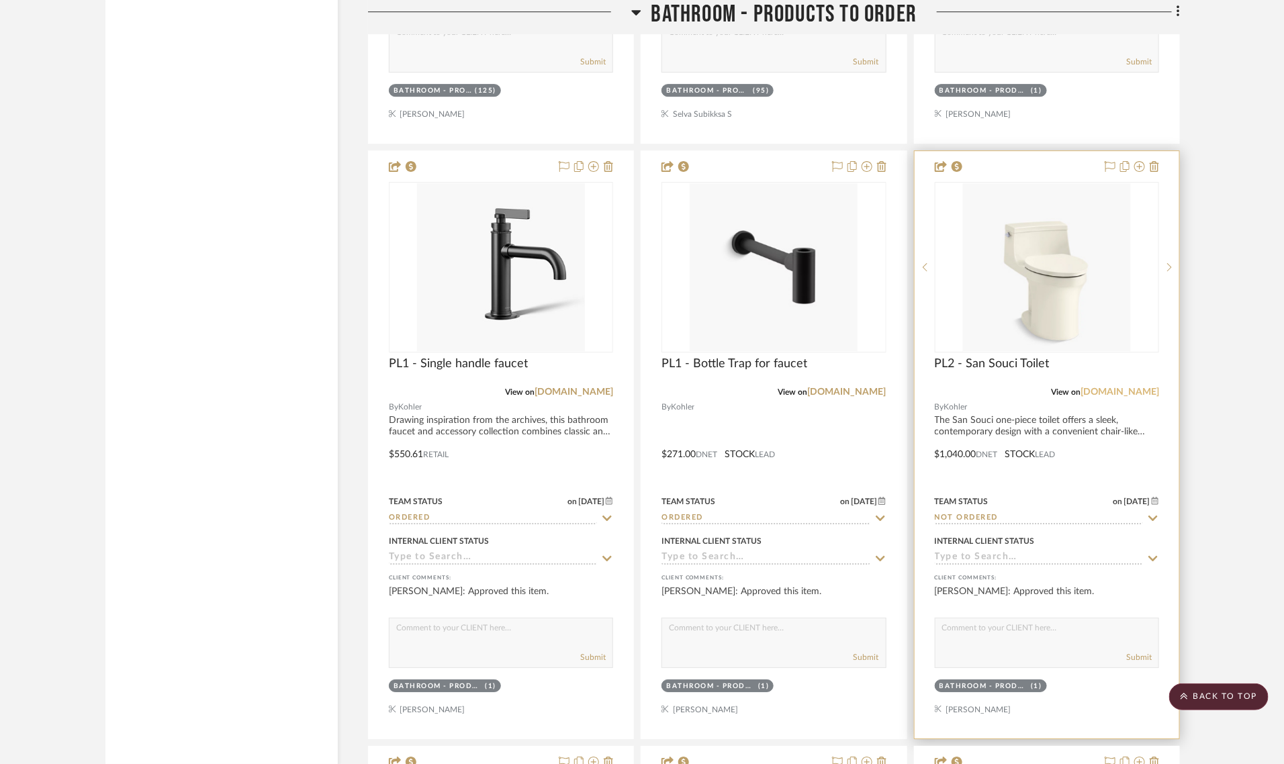
click at [1139, 391] on link "[DOMAIN_NAME]" at bounding box center [1119, 391] width 79 height 9
click at [1137, 387] on link "[DOMAIN_NAME]" at bounding box center [1119, 391] width 79 height 9
